Goal: Communication & Community: Participate in discussion

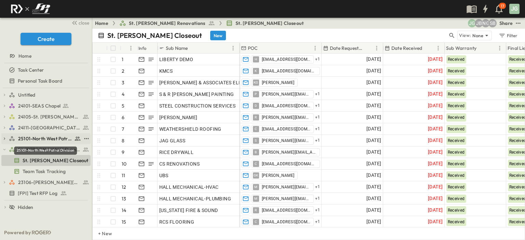
click at [34, 142] on div "25101-North West Patrol Division" at bounding box center [45, 149] width 64 height 14
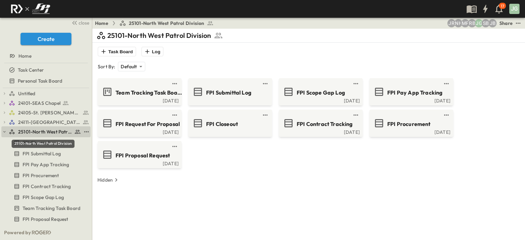
click at [40, 134] on span "25101-North West Patrol Division" at bounding box center [45, 132] width 54 height 7
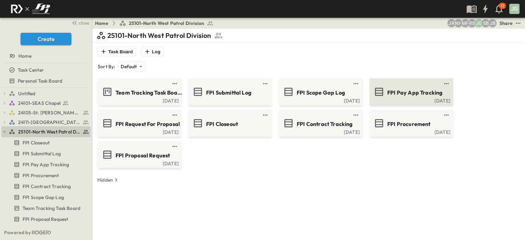
click at [421, 89] on span "FPI Pay App Tracking" at bounding box center [414, 93] width 55 height 8
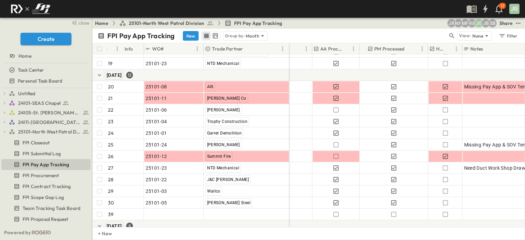
scroll to position [264, 412]
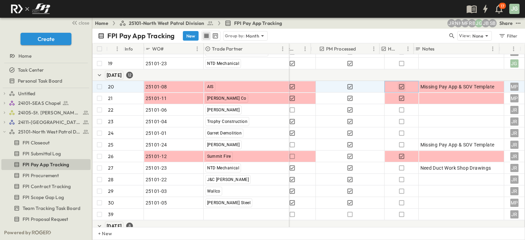
click at [398, 85] on icon "button" at bounding box center [401, 86] width 7 height 7
